Goal: Transaction & Acquisition: Purchase product/service

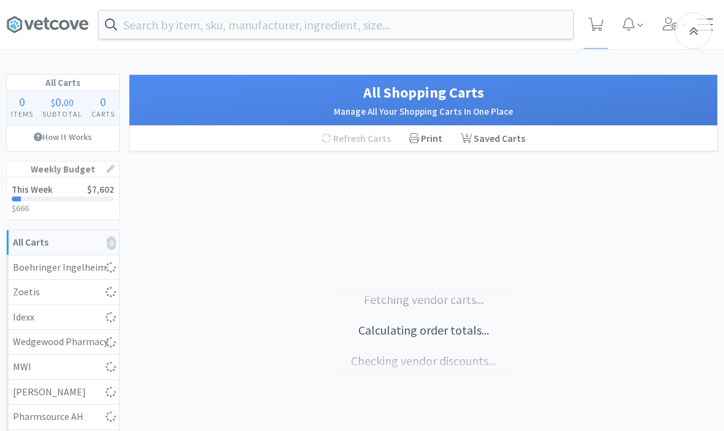
scroll to position [188, 0]
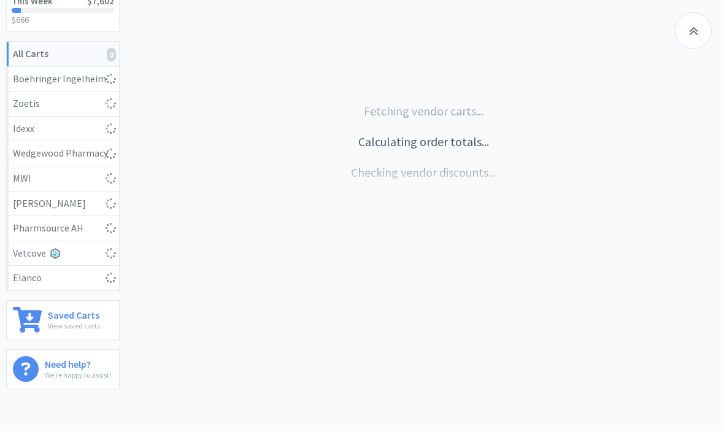
select select "1"
select select "5"
select select "1"
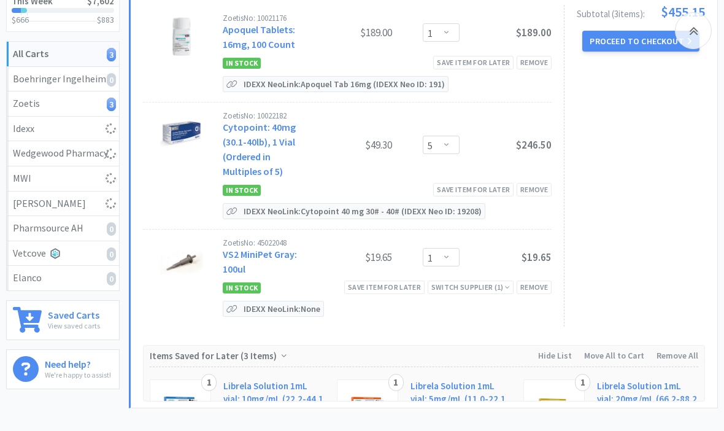
select select "2"
select select "1"
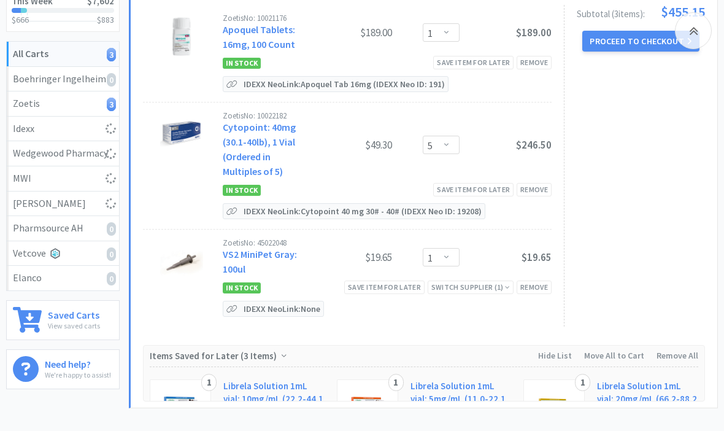
select select "1"
select select "5"
select select "4"
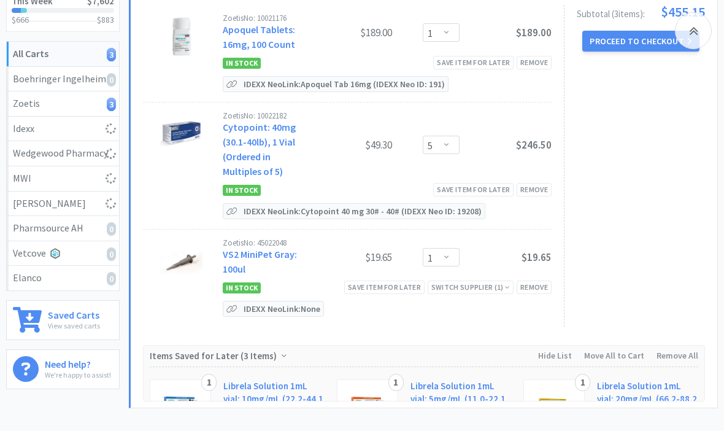
select select "1"
select select "3"
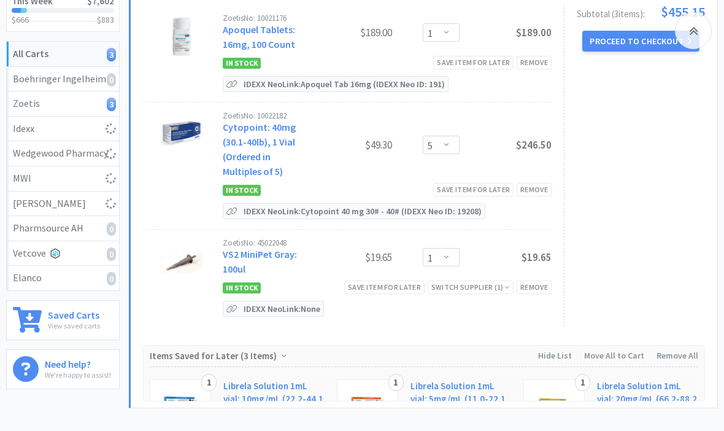
select select "1"
select select "2"
select select "1"
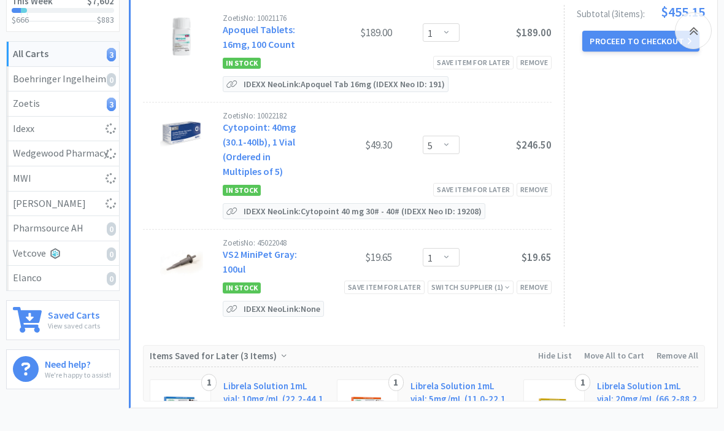
select select "1"
select select "2"
select select "1"
select select "2"
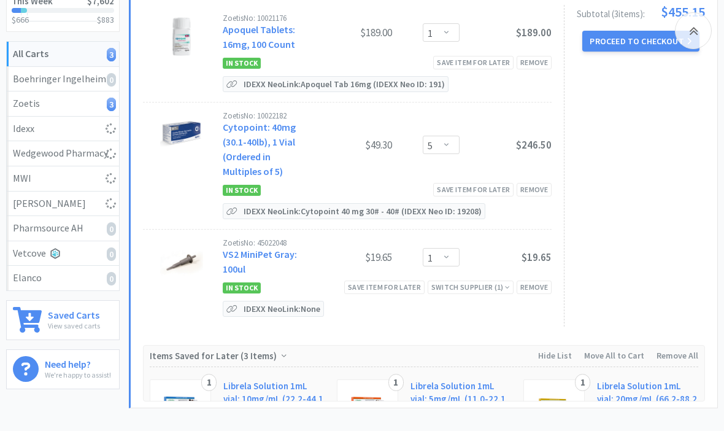
select select "2"
select select "1"
select select "3"
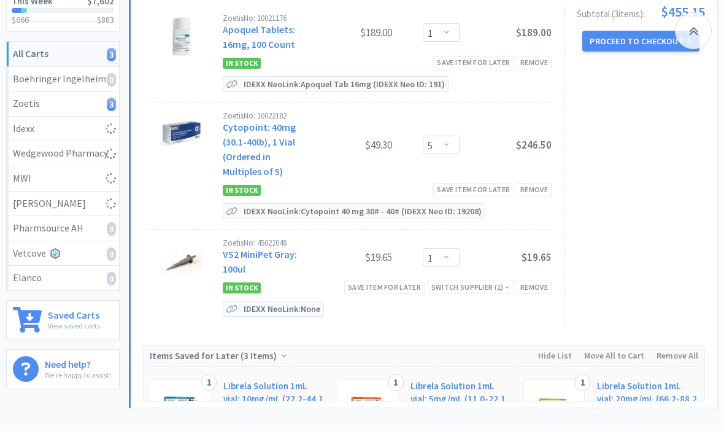
select select "6"
select select "8"
select select "5"
select select "3"
select select "1"
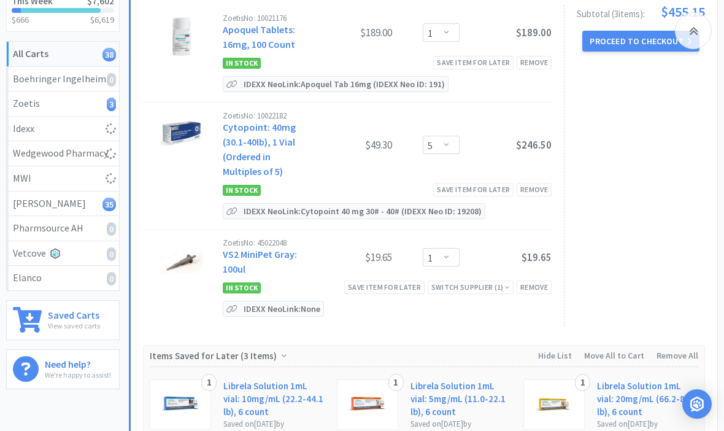
select select "1"
select select "150"
